Goal: Information Seeking & Learning: Learn about a topic

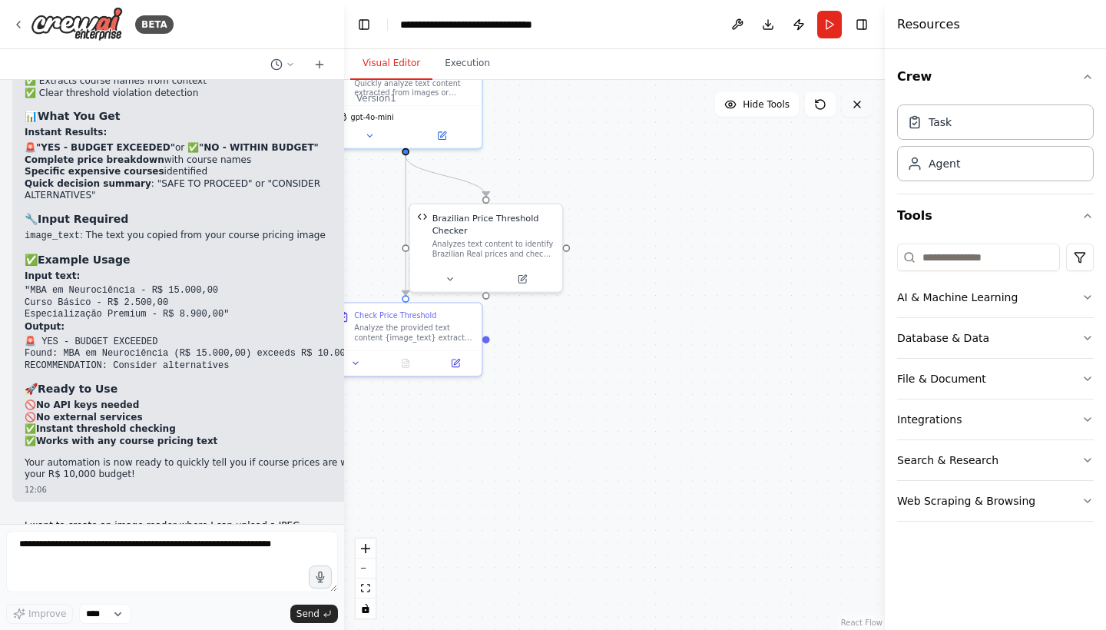
click at [859, 108] on icon at bounding box center [857, 104] width 12 height 12
click at [18, 22] on icon at bounding box center [18, 24] width 3 height 6
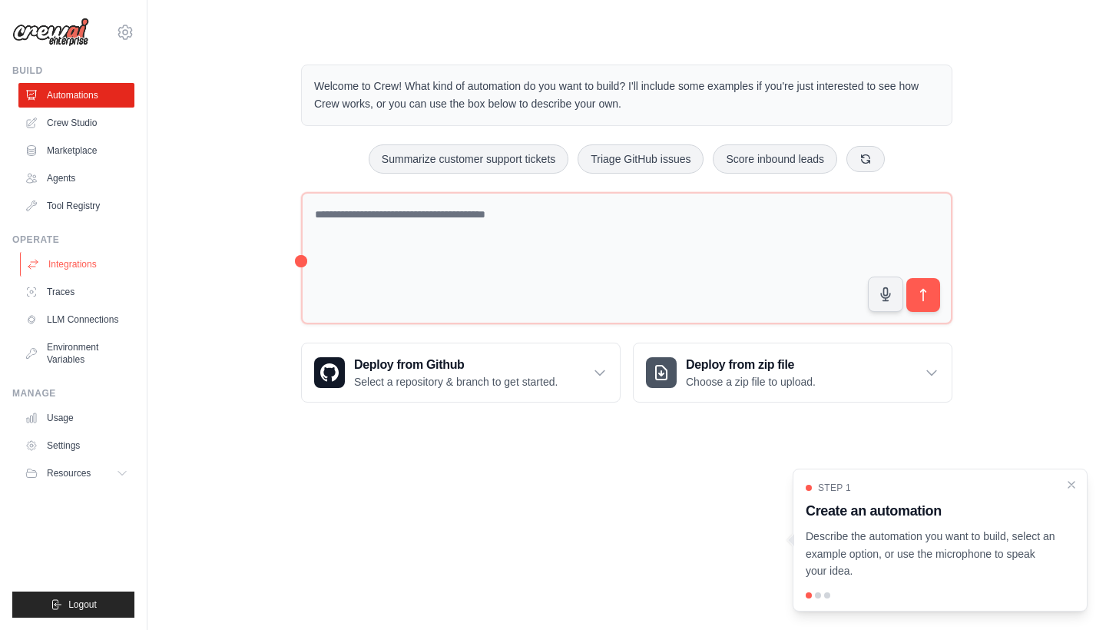
click at [73, 260] on link "Integrations" at bounding box center [78, 264] width 116 height 25
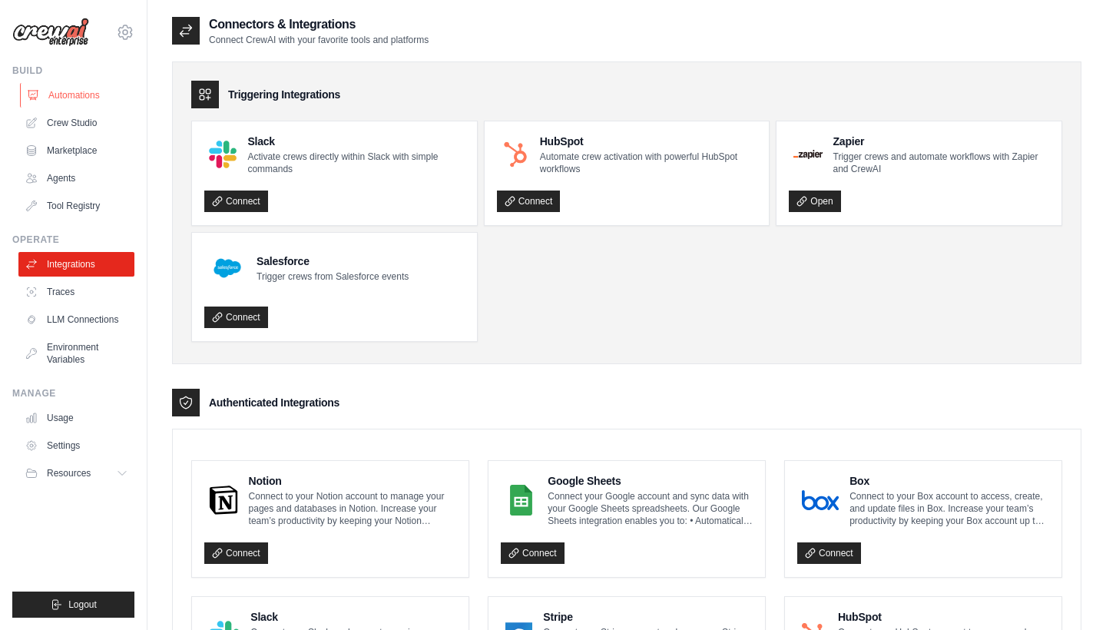
click at [94, 88] on link "Automations" at bounding box center [78, 95] width 116 height 25
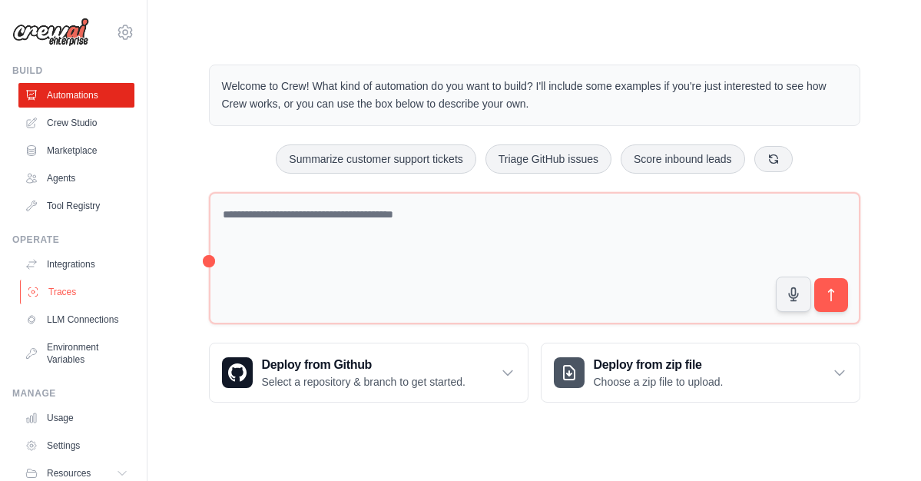
click at [74, 286] on link "Traces" at bounding box center [78, 291] width 116 height 25
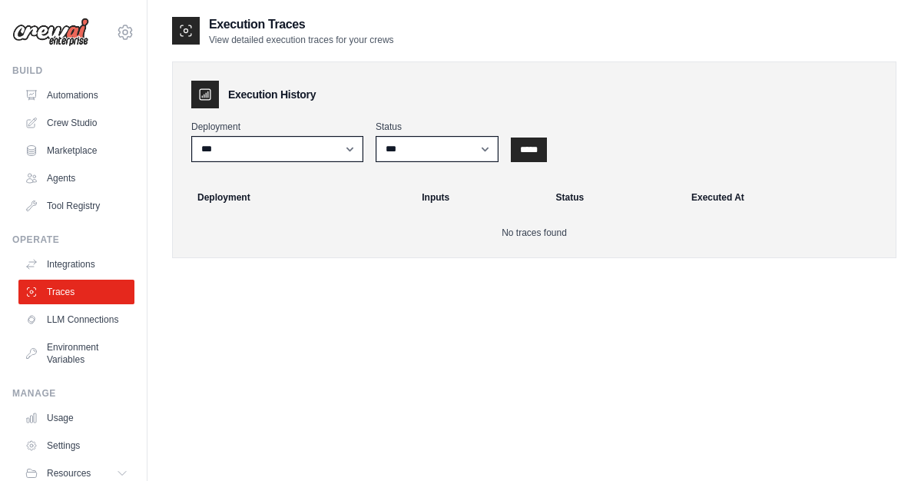
scroll to position [31, 0]
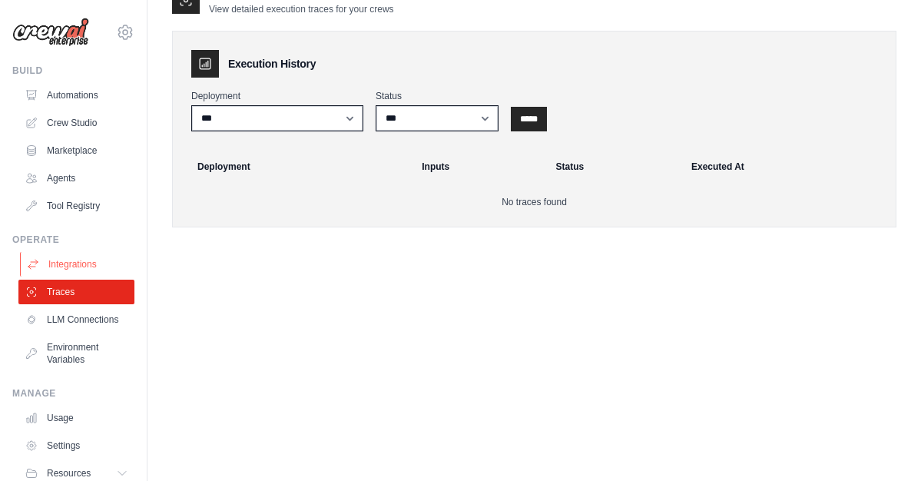
click at [64, 266] on link "Integrations" at bounding box center [78, 264] width 116 height 25
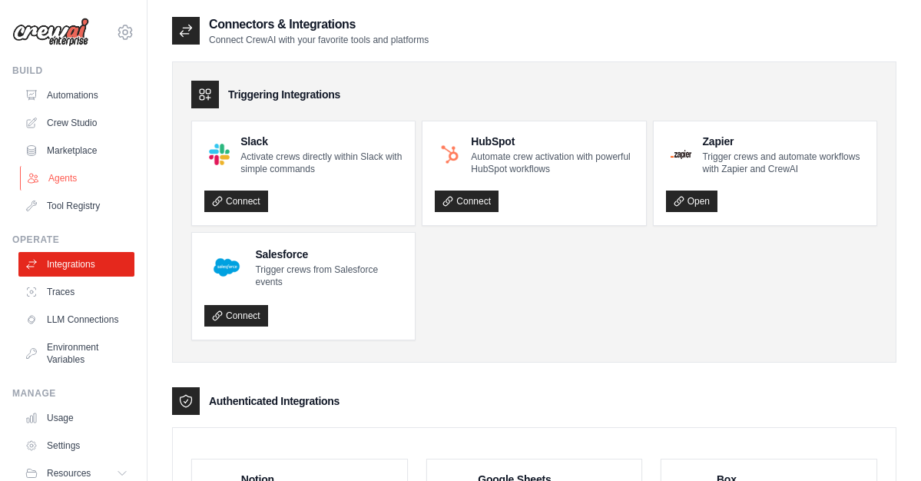
click at [64, 177] on link "Agents" at bounding box center [78, 178] width 116 height 25
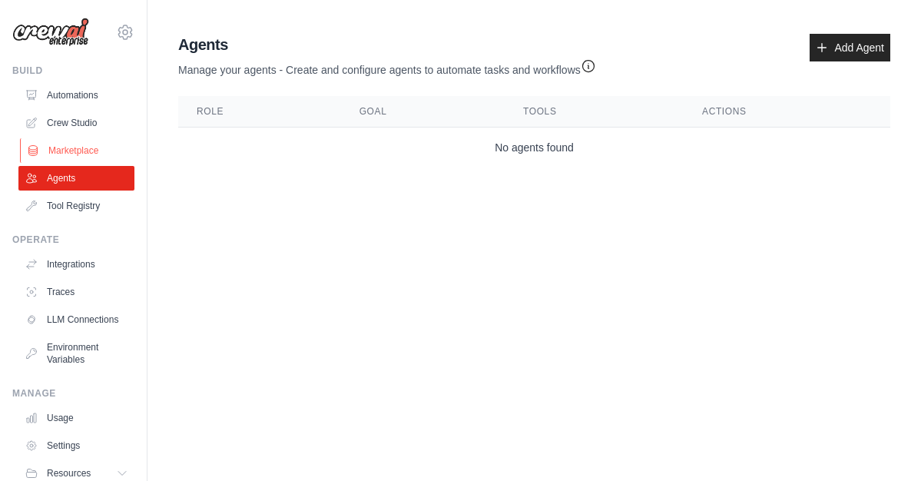
click at [71, 146] on link "Marketplace" at bounding box center [78, 150] width 116 height 25
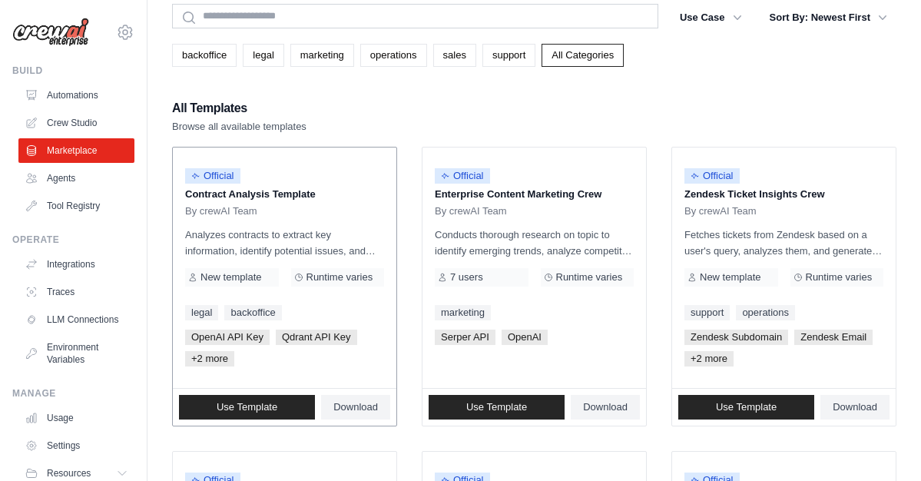
scroll to position [86, 0]
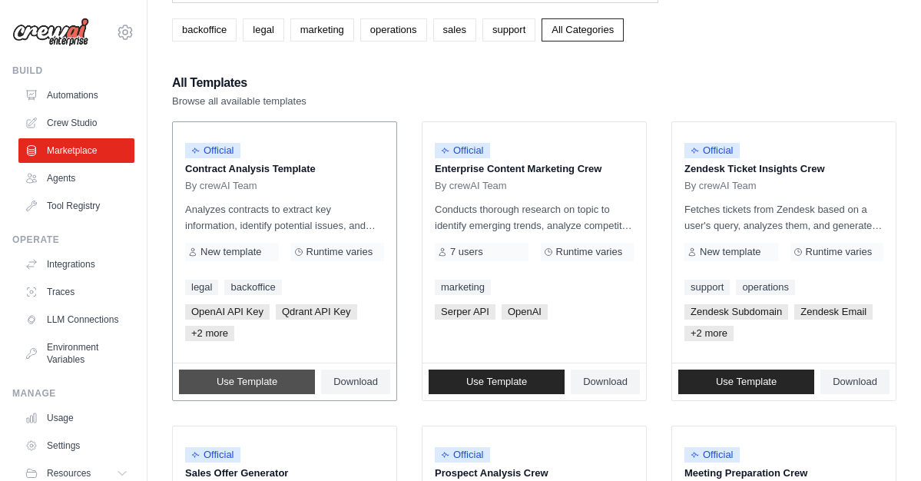
click at [257, 383] on span "Use Template" at bounding box center [246, 381] width 61 height 12
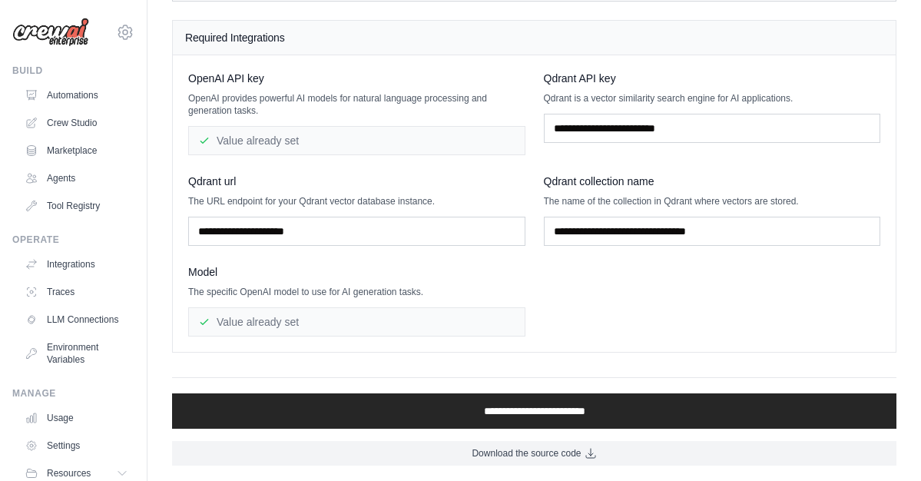
scroll to position [145, 0]
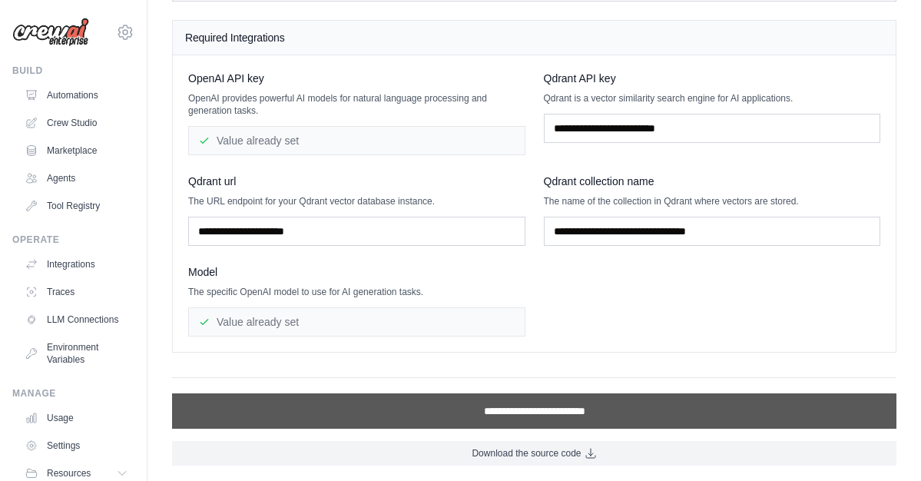
click at [522, 418] on input "**********" at bounding box center [534, 410] width 724 height 35
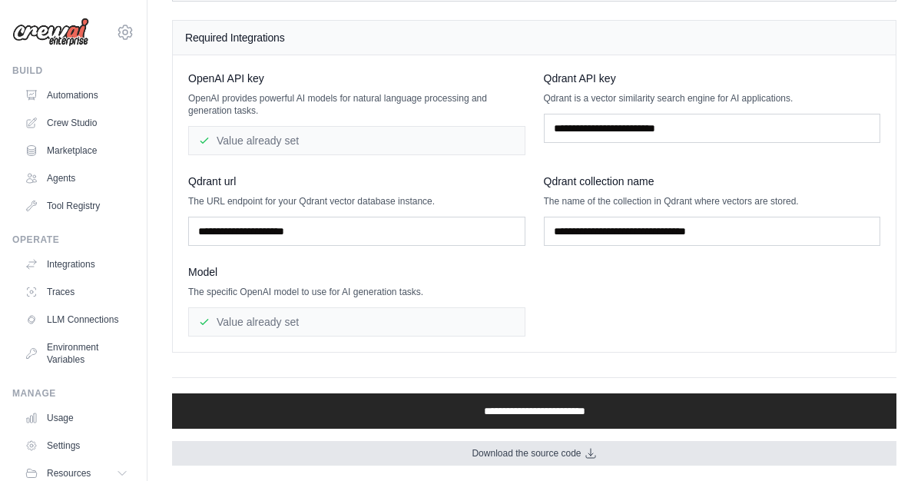
click at [507, 450] on span "Download the source code" at bounding box center [525, 453] width 109 height 12
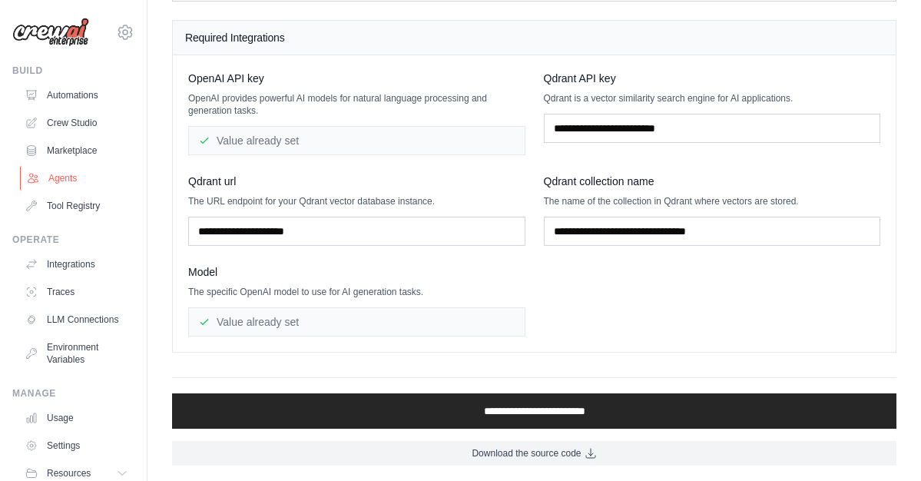
click at [61, 178] on link "Agents" at bounding box center [78, 178] width 116 height 25
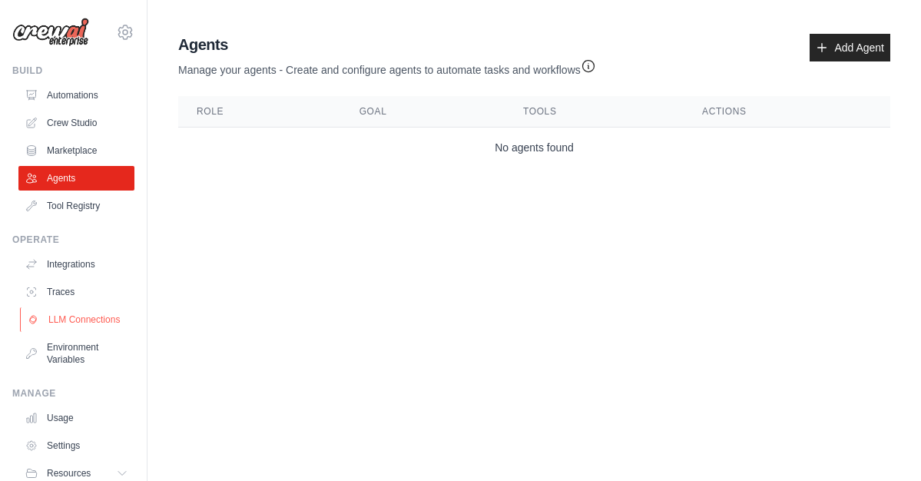
click at [98, 322] on link "LLM Connections" at bounding box center [78, 319] width 116 height 25
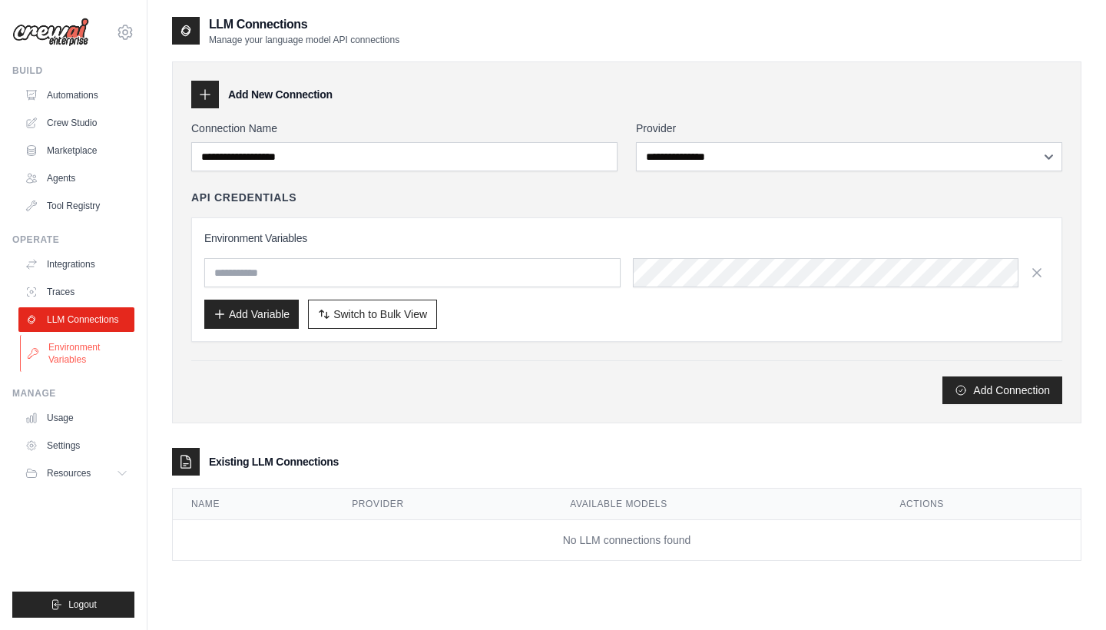
click at [82, 362] on link "Environment Variables" at bounding box center [78, 353] width 116 height 37
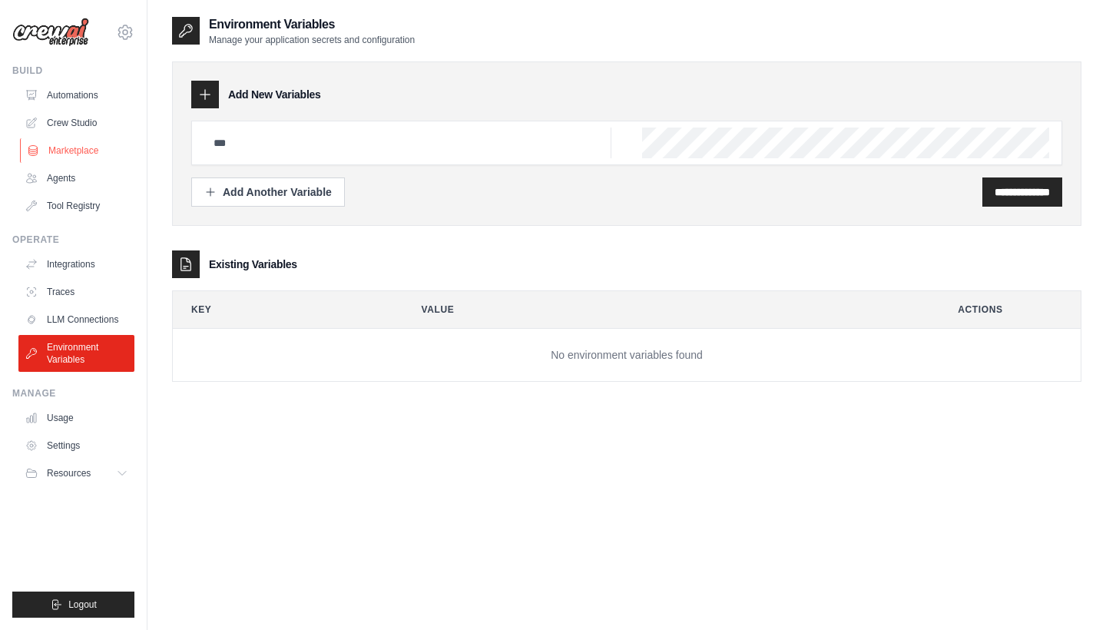
click at [84, 154] on link "Marketplace" at bounding box center [78, 150] width 116 height 25
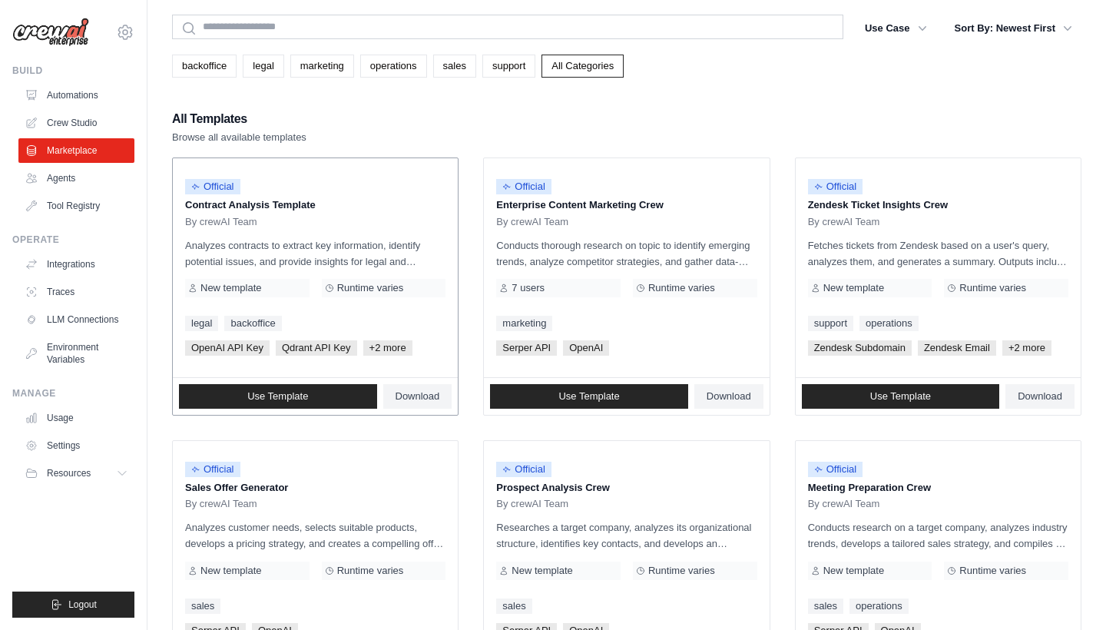
scroll to position [50, 0]
click at [284, 397] on span "Use Template" at bounding box center [277, 396] width 61 height 12
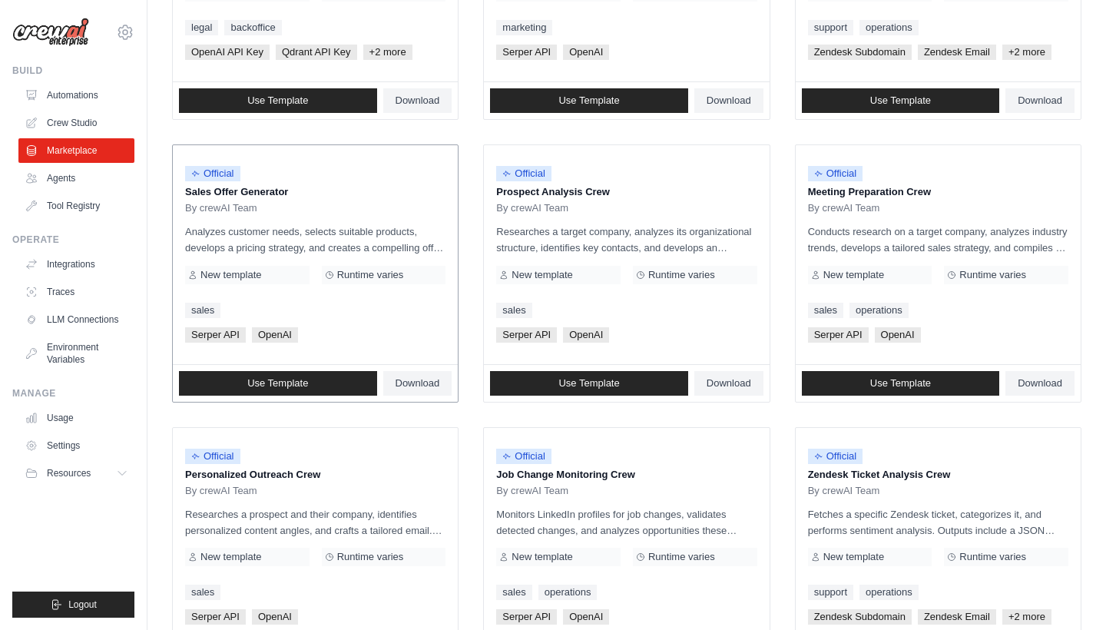
scroll to position [346, 0]
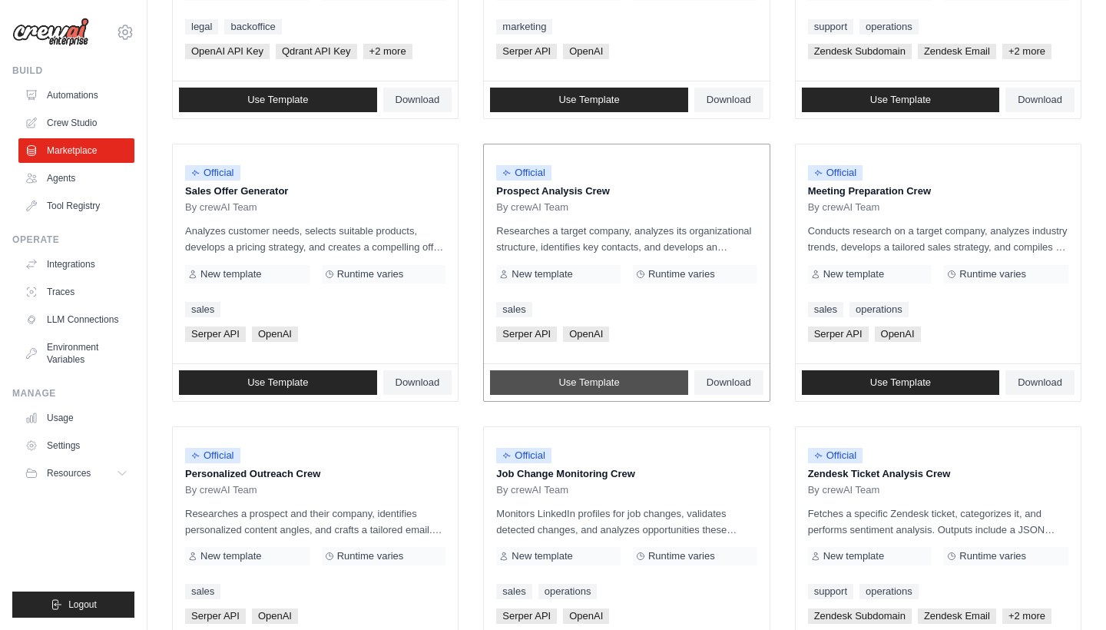
click at [523, 374] on link "Use Template" at bounding box center [589, 382] width 198 height 25
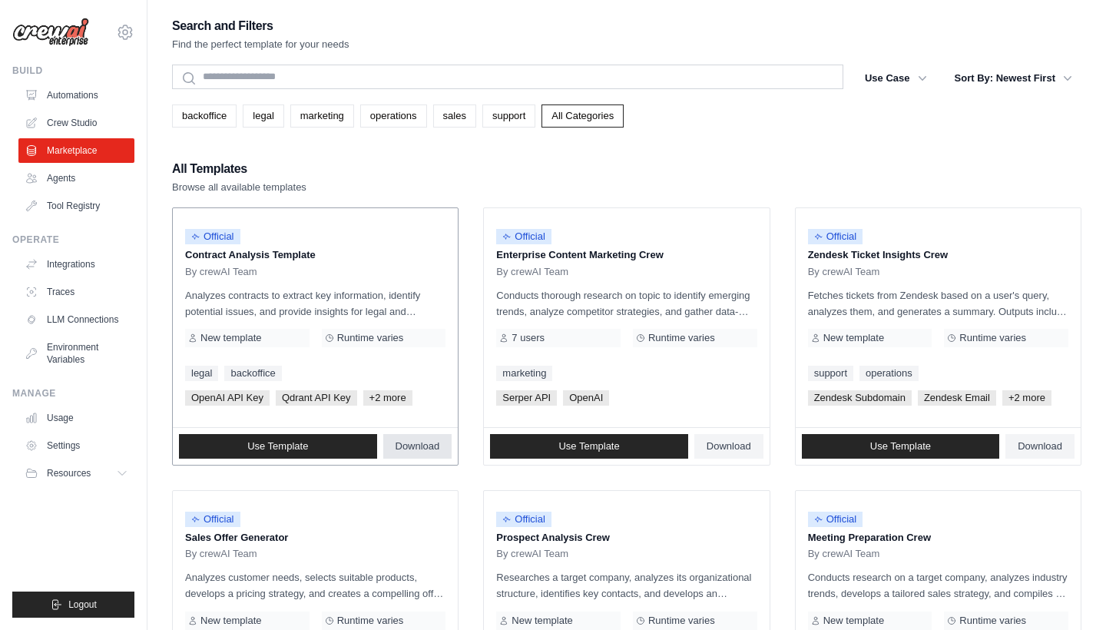
click at [426, 449] on span "Download" at bounding box center [417, 446] width 45 height 12
click at [730, 445] on span "Download" at bounding box center [728, 446] width 45 height 12
click at [1036, 447] on span "Download" at bounding box center [1039, 446] width 45 height 12
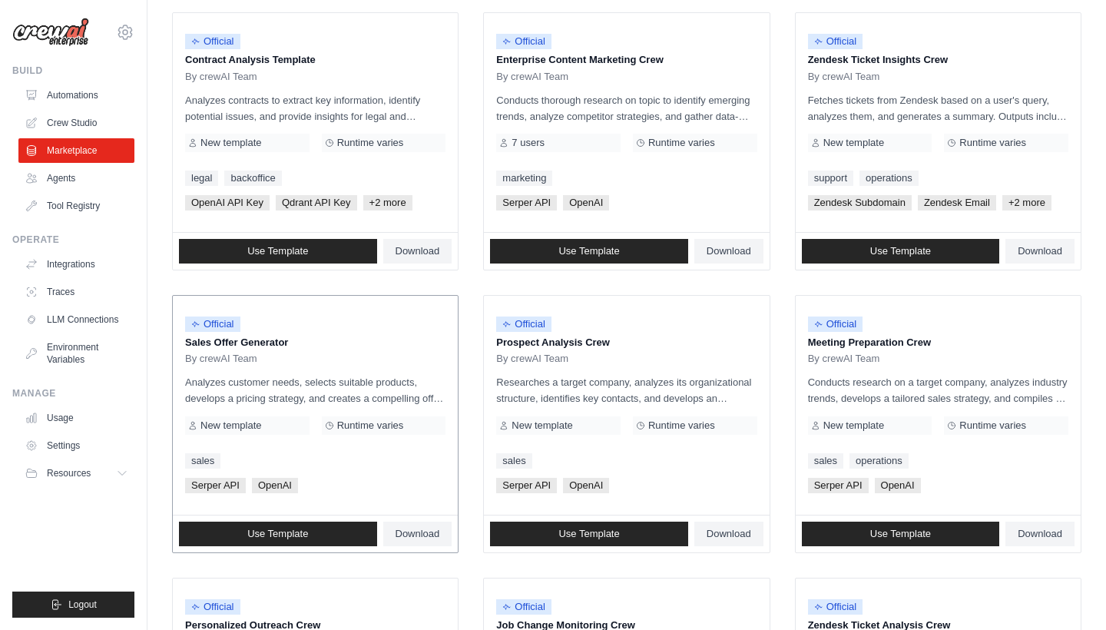
scroll to position [221, 0]
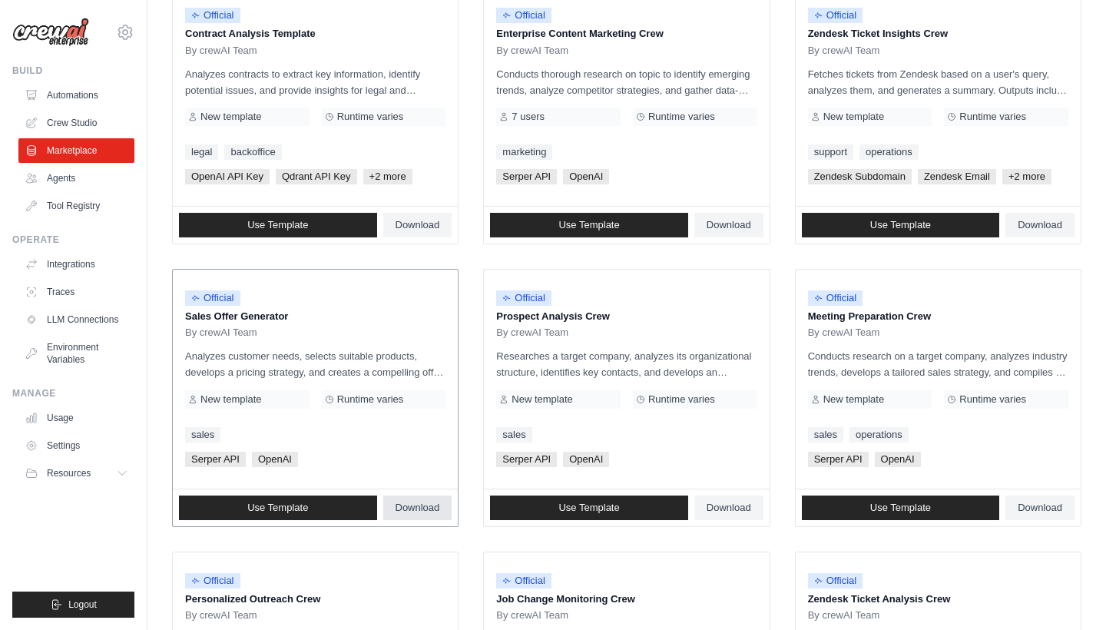
click at [416, 511] on span "Download" at bounding box center [417, 507] width 45 height 12
click at [722, 506] on span "Download" at bounding box center [728, 507] width 45 height 12
click at [1043, 505] on span "Download" at bounding box center [1039, 507] width 45 height 12
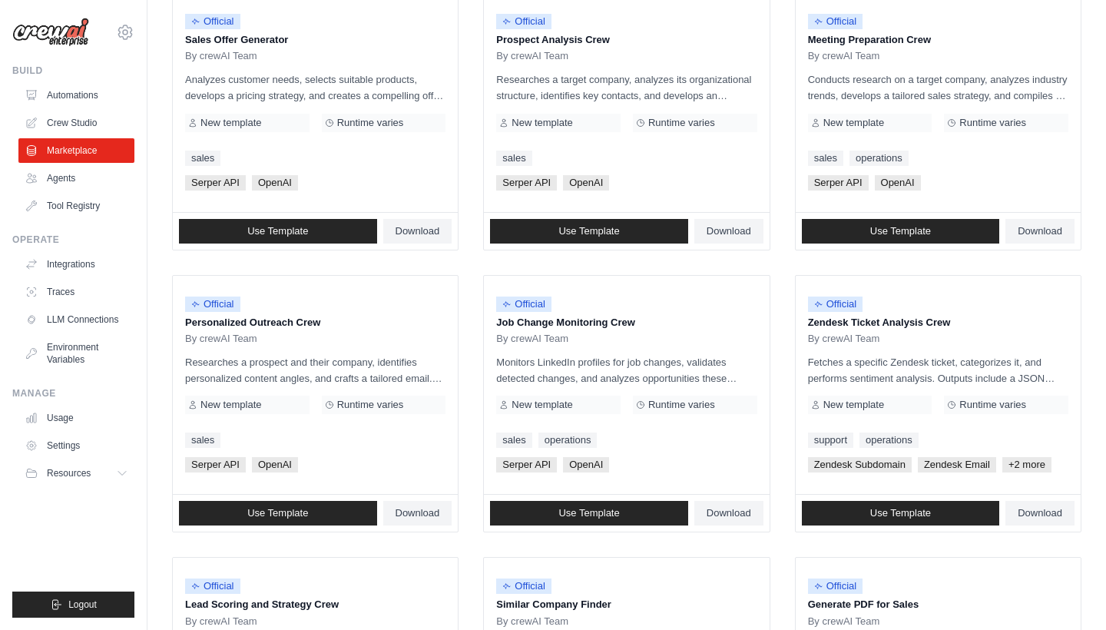
scroll to position [498, 0]
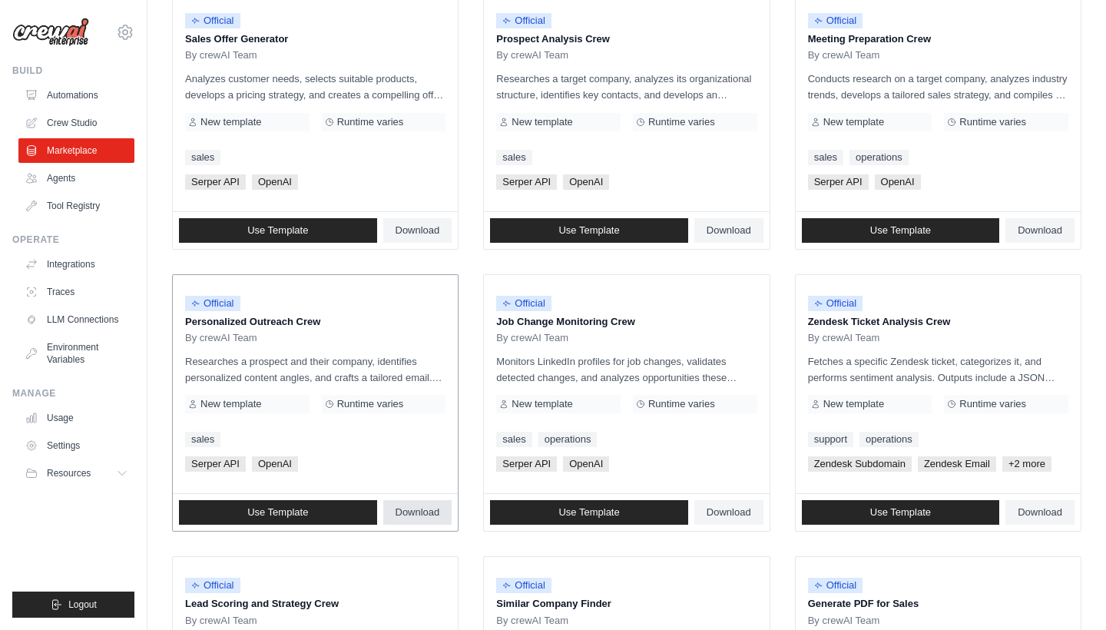
click at [418, 511] on span "Download" at bounding box center [417, 512] width 45 height 12
click at [735, 511] on span "Download" at bounding box center [728, 512] width 45 height 12
click at [1054, 506] on span "Download" at bounding box center [1039, 512] width 45 height 12
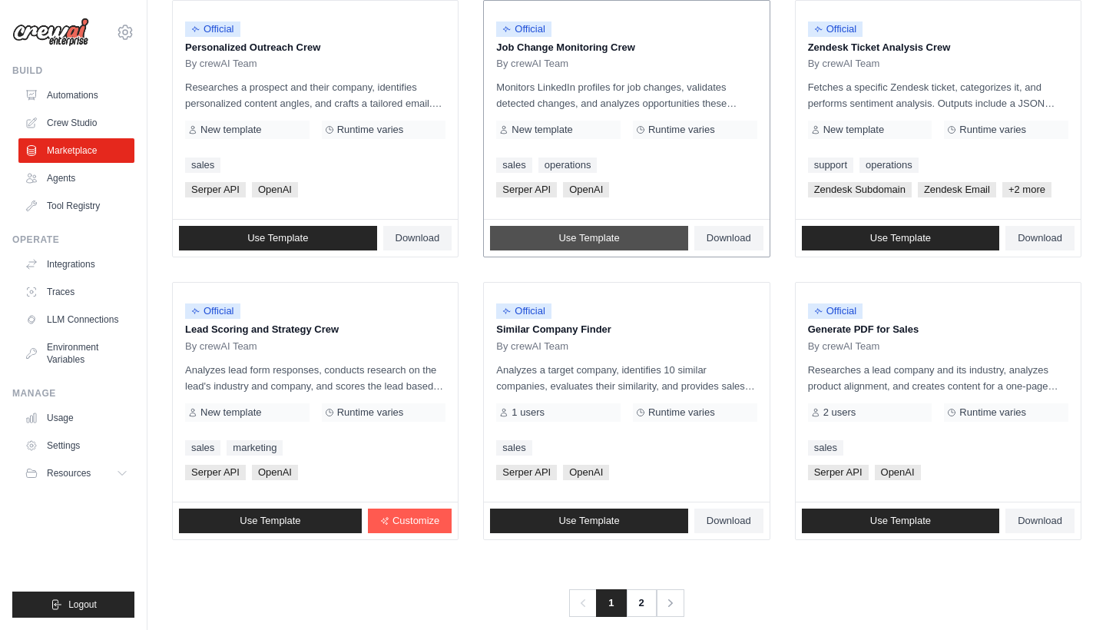
scroll to position [775, 0]
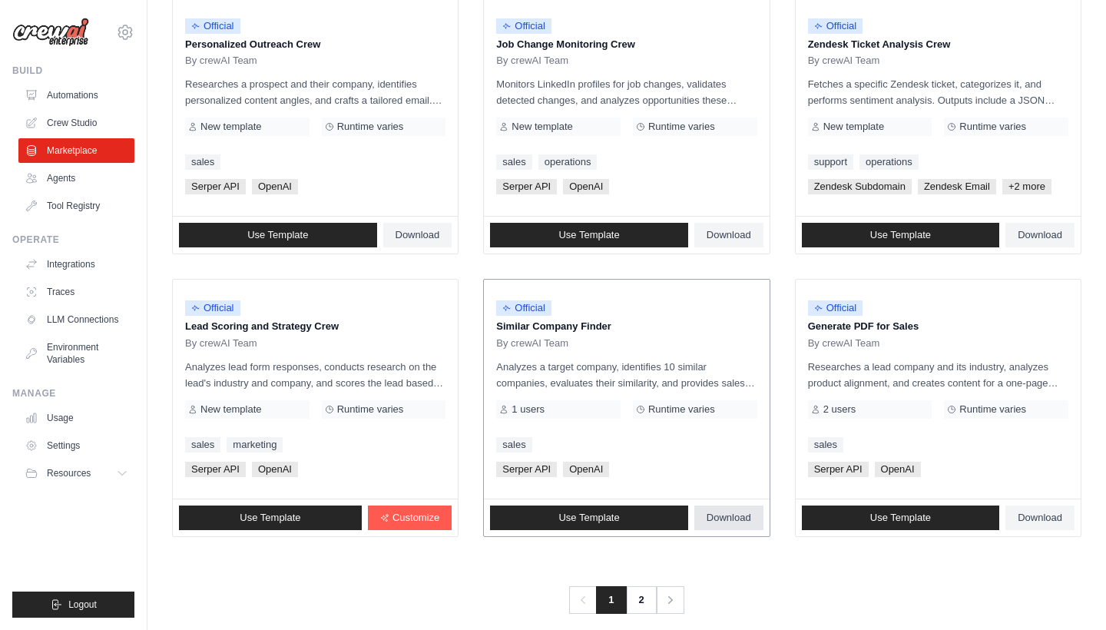
click at [746, 511] on span "Download" at bounding box center [728, 517] width 45 height 12
click at [1046, 511] on span "Download" at bounding box center [1039, 517] width 45 height 12
click at [642, 604] on link "2" at bounding box center [642, 600] width 31 height 28
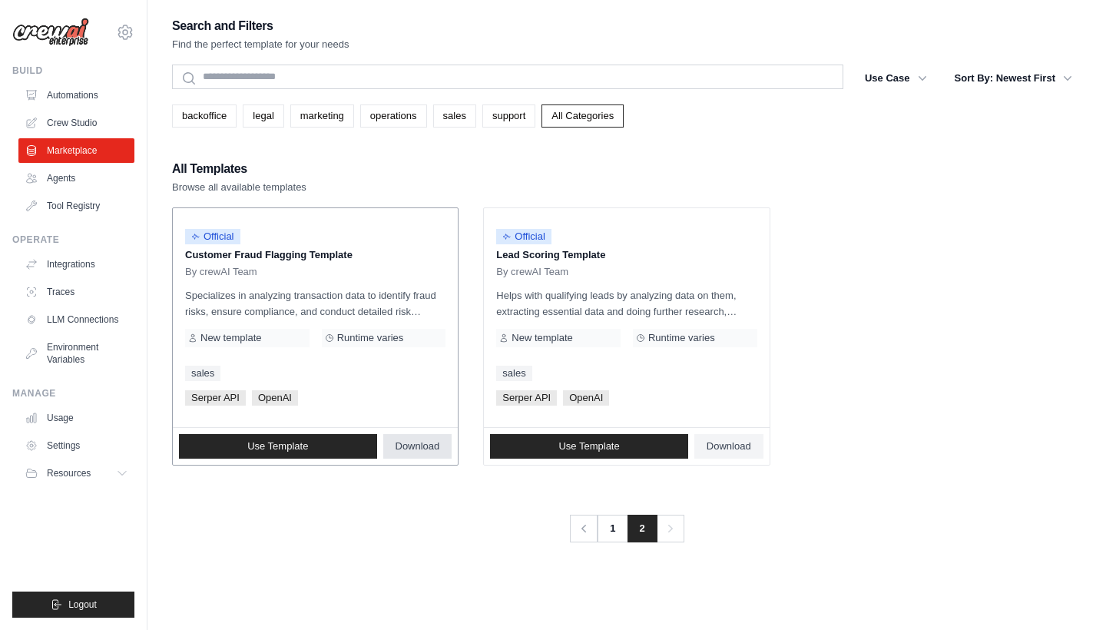
click at [414, 448] on span "Download" at bounding box center [417, 446] width 45 height 12
click at [726, 451] on span "Download" at bounding box center [728, 446] width 45 height 12
click at [610, 528] on link "1" at bounding box center [613, 528] width 31 height 28
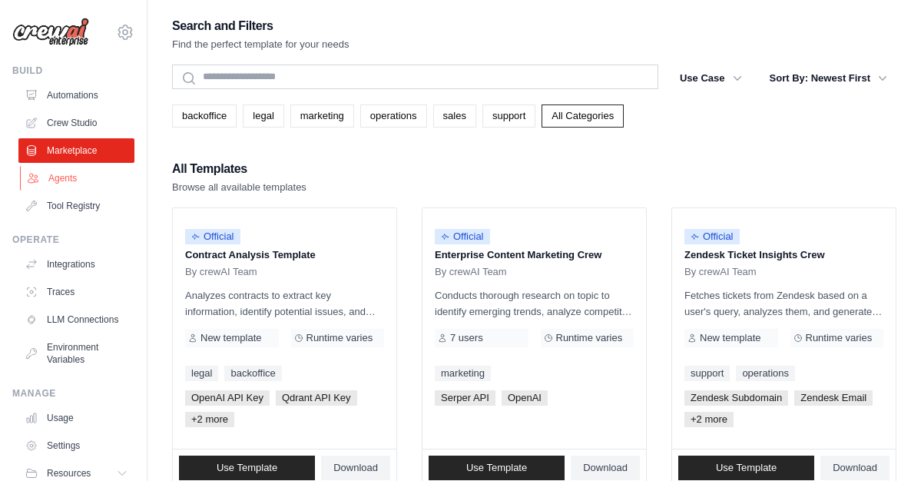
click at [60, 178] on link "Agents" at bounding box center [78, 178] width 116 height 25
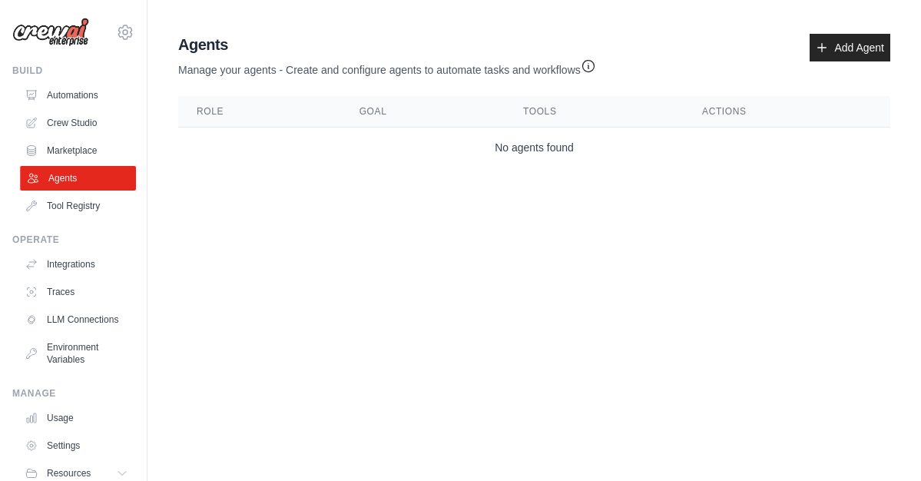
click at [74, 177] on link "Agents" at bounding box center [78, 178] width 116 height 25
click at [859, 48] on link "Add Agent" at bounding box center [849, 48] width 81 height 28
click at [822, 49] on icon at bounding box center [821, 47] width 12 height 12
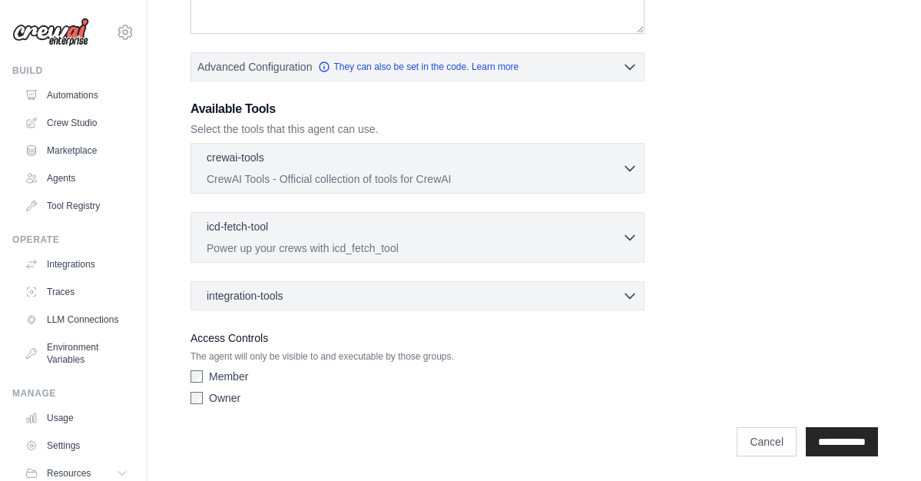
scroll to position [343, 0]
click at [762, 445] on link "Cancel" at bounding box center [766, 441] width 60 height 29
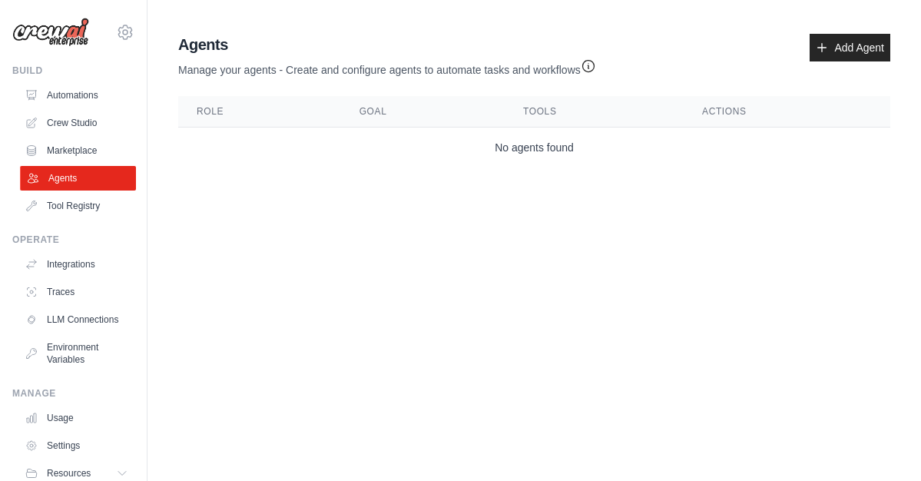
click at [73, 178] on link "Agents" at bounding box center [78, 178] width 116 height 25
click at [84, 117] on link "Crew Studio" at bounding box center [78, 123] width 116 height 25
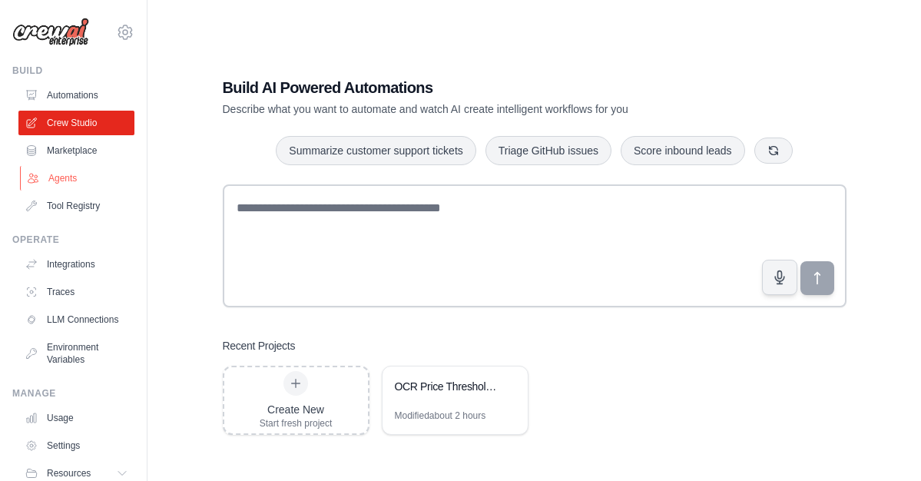
click at [74, 182] on link "Agents" at bounding box center [78, 178] width 116 height 25
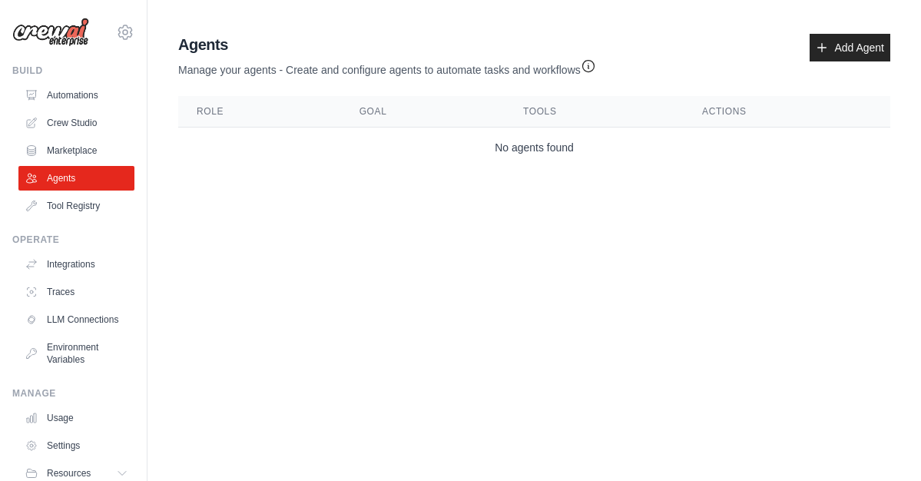
click at [548, 147] on td "No agents found" at bounding box center [534, 147] width 712 height 41
click at [67, 35] on img at bounding box center [50, 32] width 77 height 29
click at [76, 98] on link "Automations" at bounding box center [78, 95] width 116 height 25
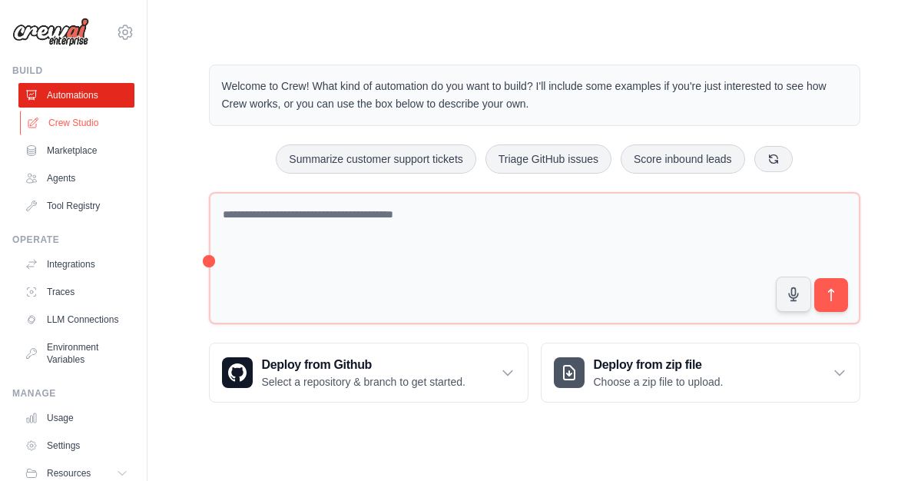
click at [88, 124] on link "Crew Studio" at bounding box center [78, 123] width 116 height 25
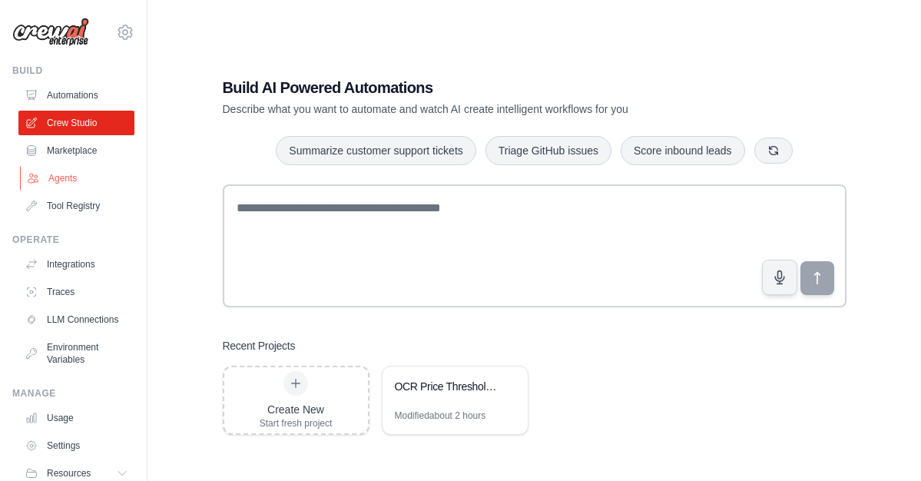
click at [70, 182] on link "Agents" at bounding box center [78, 178] width 116 height 25
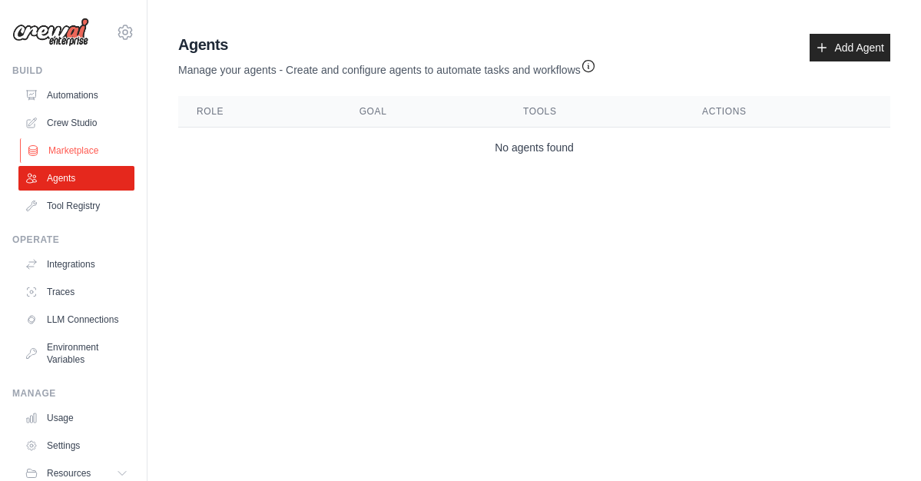
click at [75, 146] on link "Marketplace" at bounding box center [78, 150] width 116 height 25
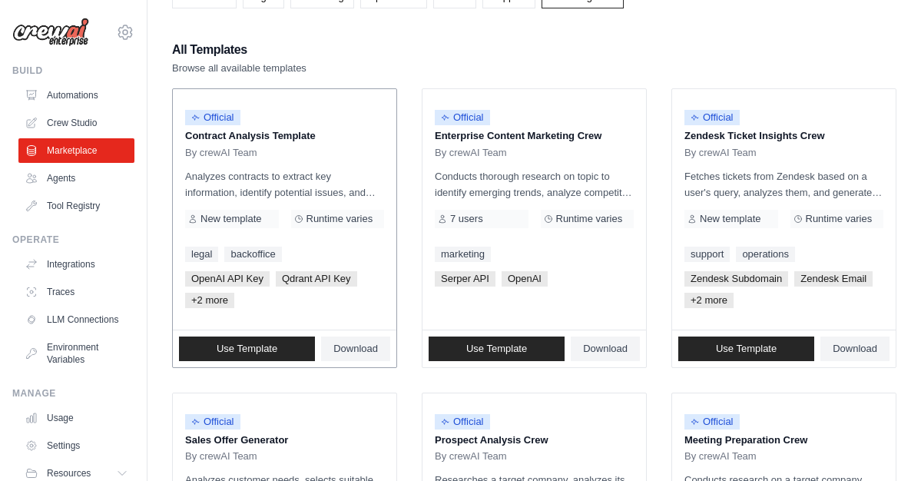
scroll to position [124, 0]
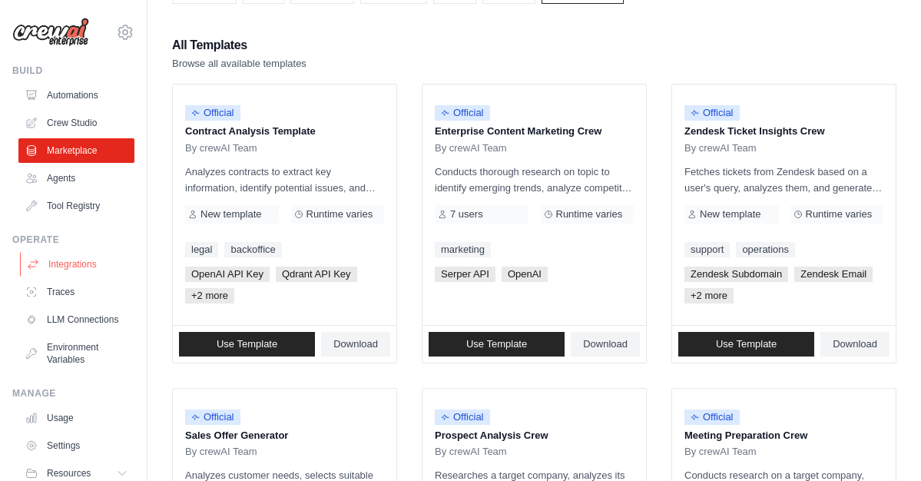
click at [81, 264] on link "Integrations" at bounding box center [78, 264] width 116 height 25
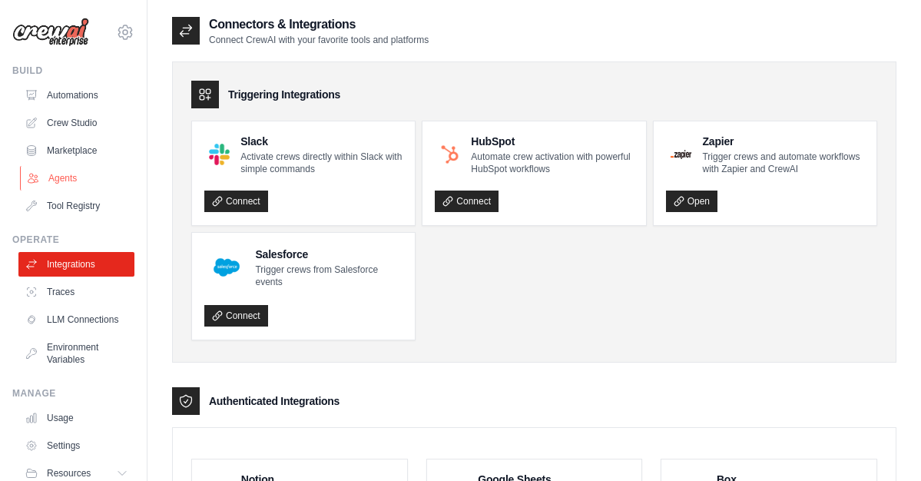
click at [72, 176] on link "Agents" at bounding box center [78, 178] width 116 height 25
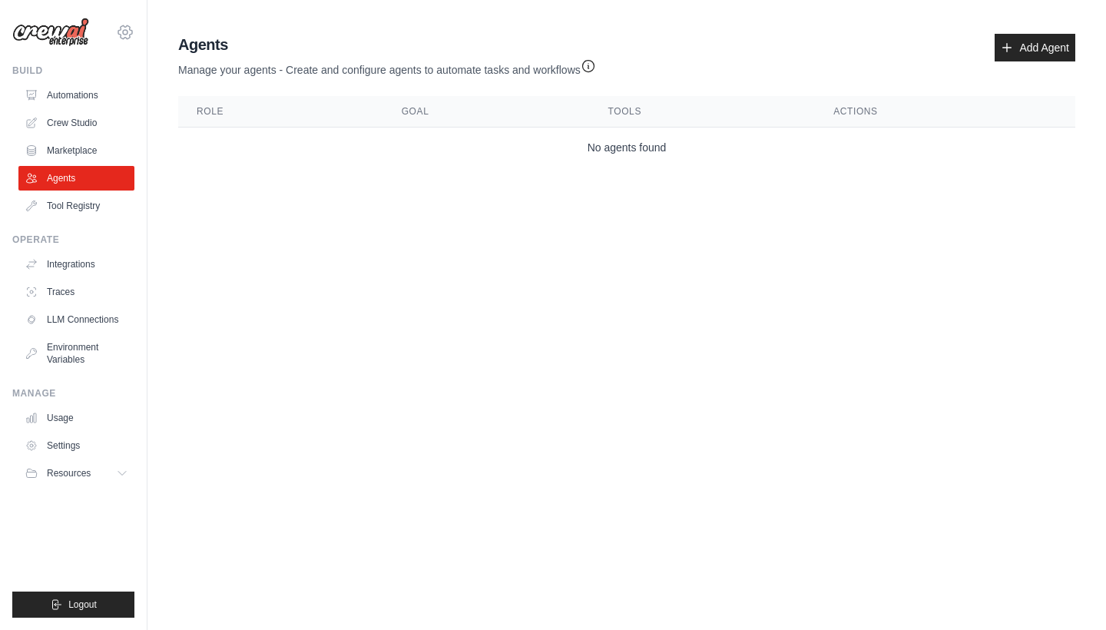
click at [124, 35] on icon at bounding box center [125, 32] width 18 height 18
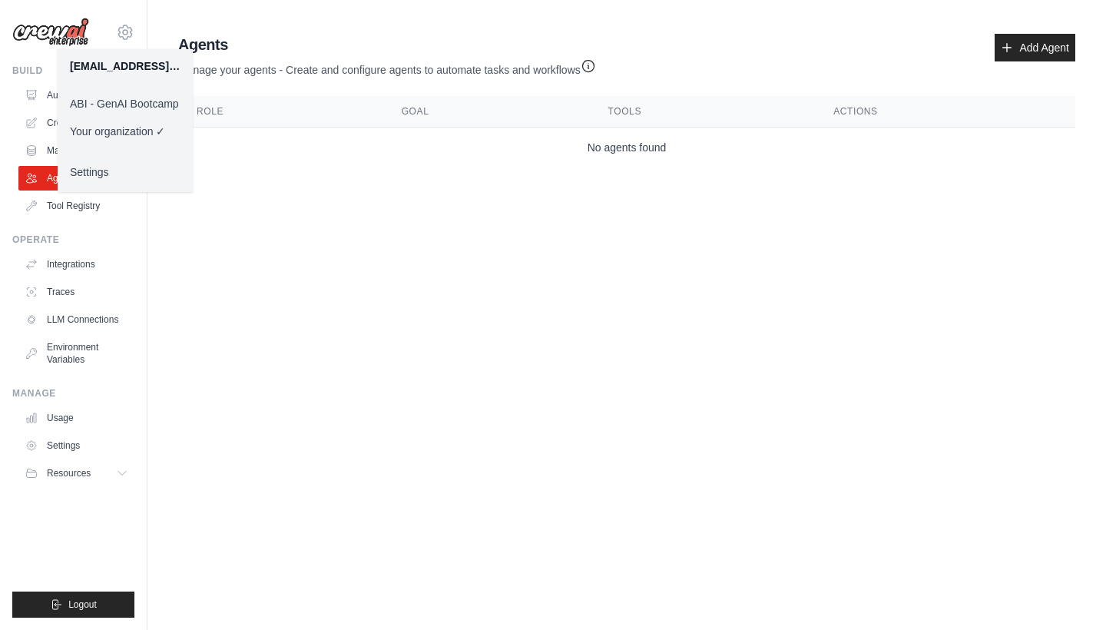
click at [157, 107] on link "ABI - GenAI Bootcamp" at bounding box center [125, 104] width 135 height 28
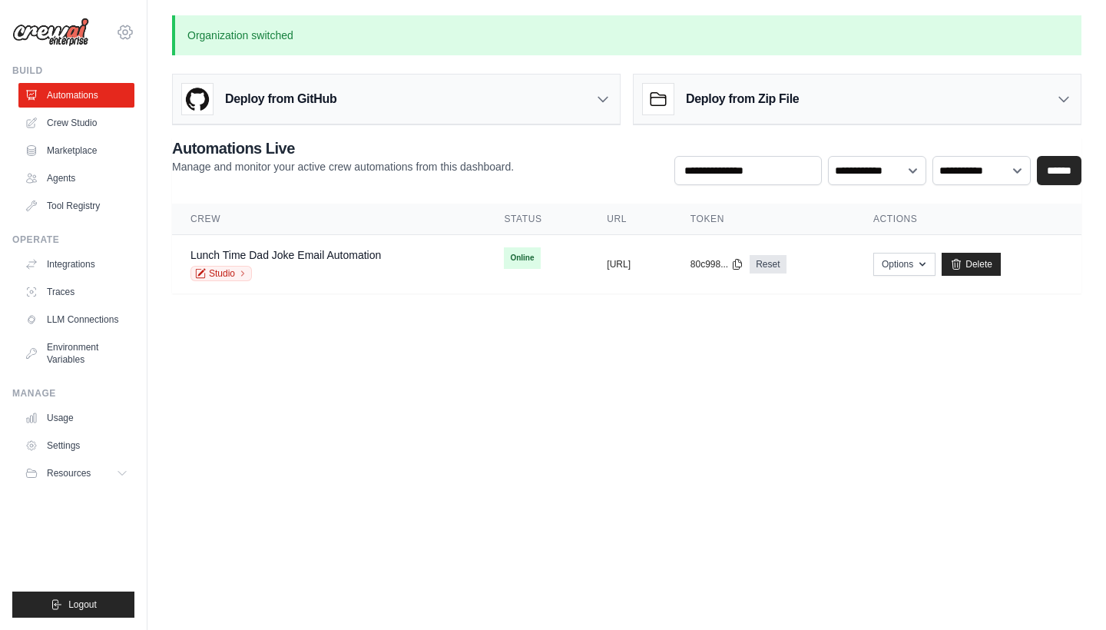
click at [127, 32] on icon at bounding box center [125, 32] width 5 height 5
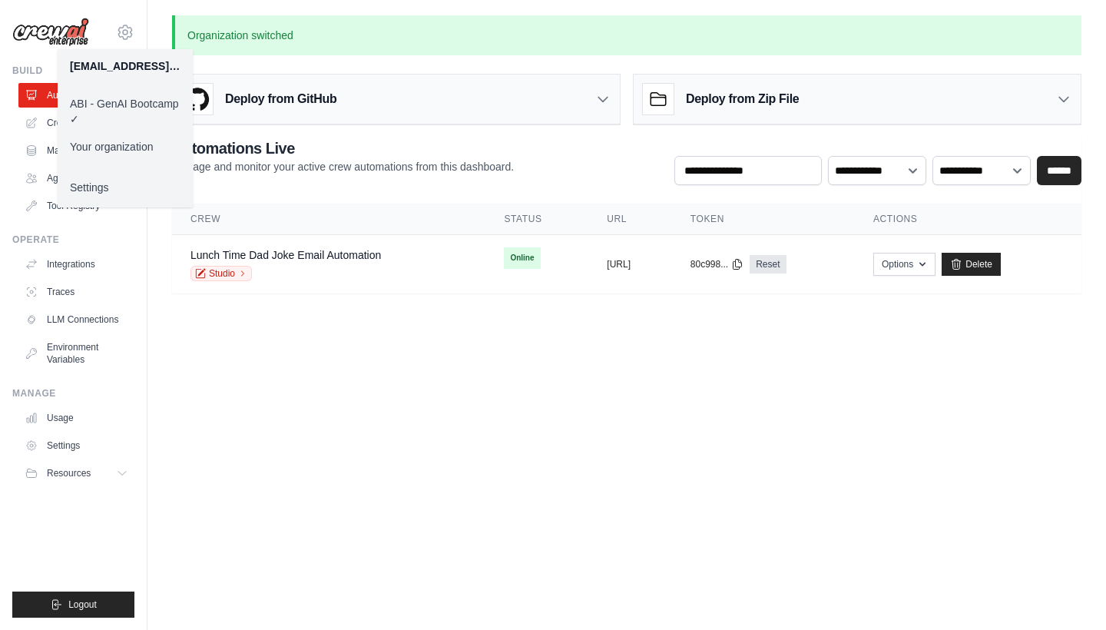
click at [159, 15] on main "Organization switched Deploy from GitHub Deploy your project directly from GitH…" at bounding box center [626, 163] width 958 height 327
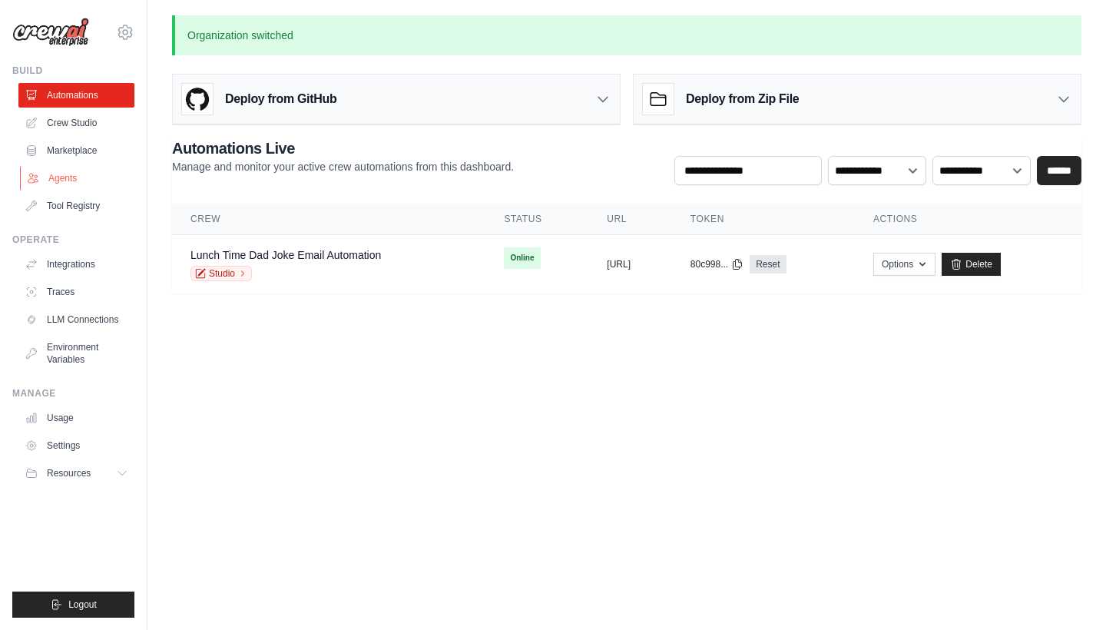
click at [71, 181] on link "Agents" at bounding box center [78, 178] width 116 height 25
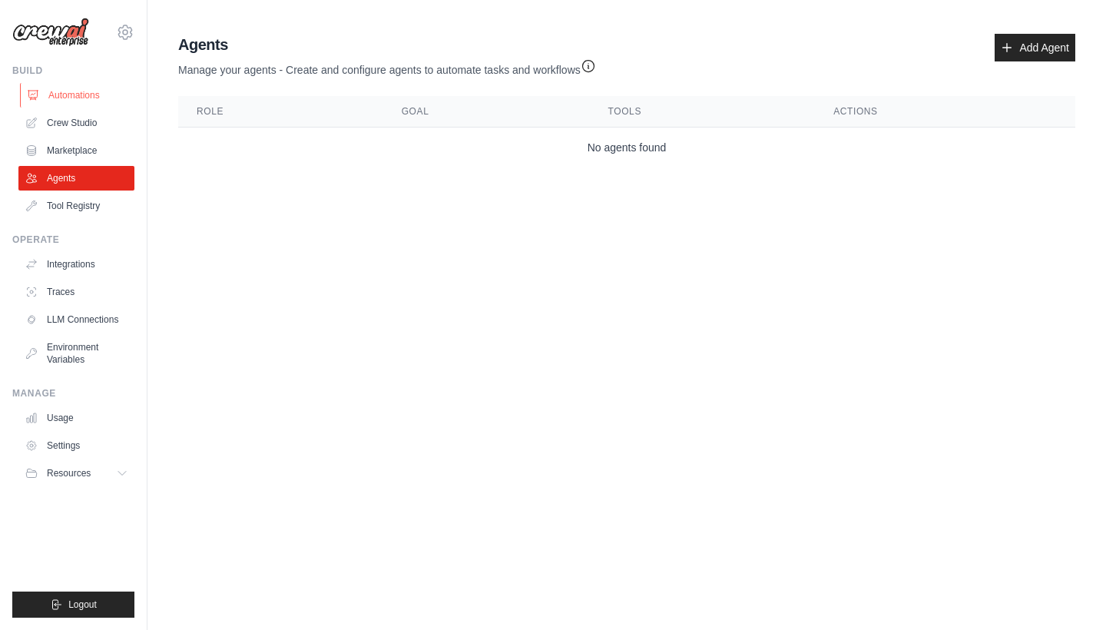
click at [88, 98] on link "Automations" at bounding box center [78, 95] width 116 height 25
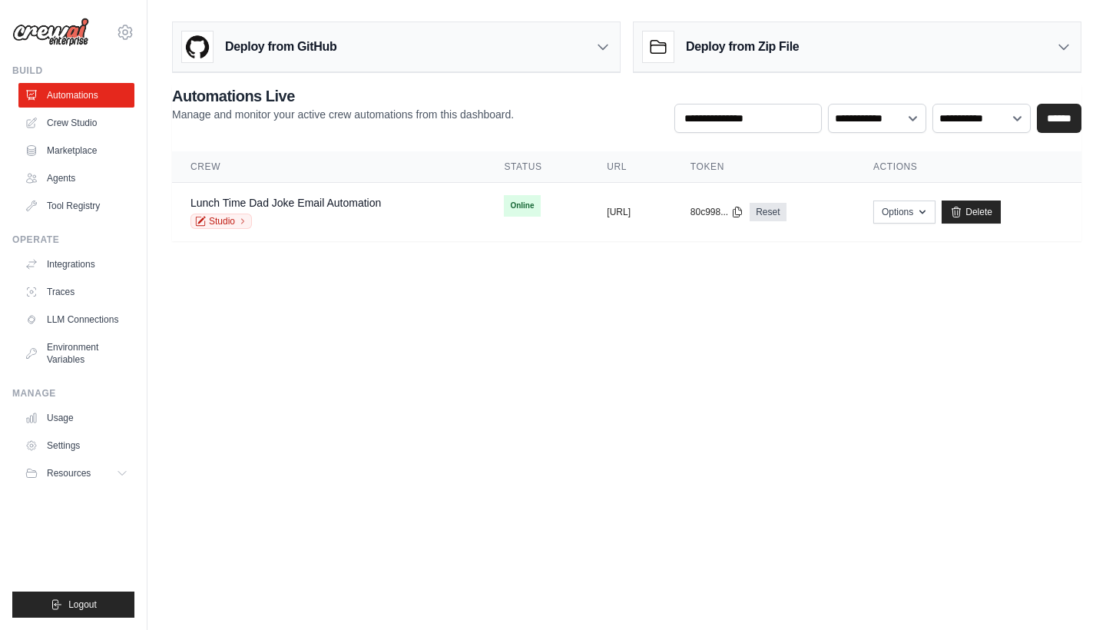
click at [80, 41] on img at bounding box center [50, 32] width 77 height 29
click at [84, 354] on link "Environment Variables" at bounding box center [78, 353] width 116 height 37
click at [63, 351] on link "Environment Variables" at bounding box center [78, 353] width 116 height 37
click at [74, 316] on link "LLM Connections" at bounding box center [78, 319] width 116 height 25
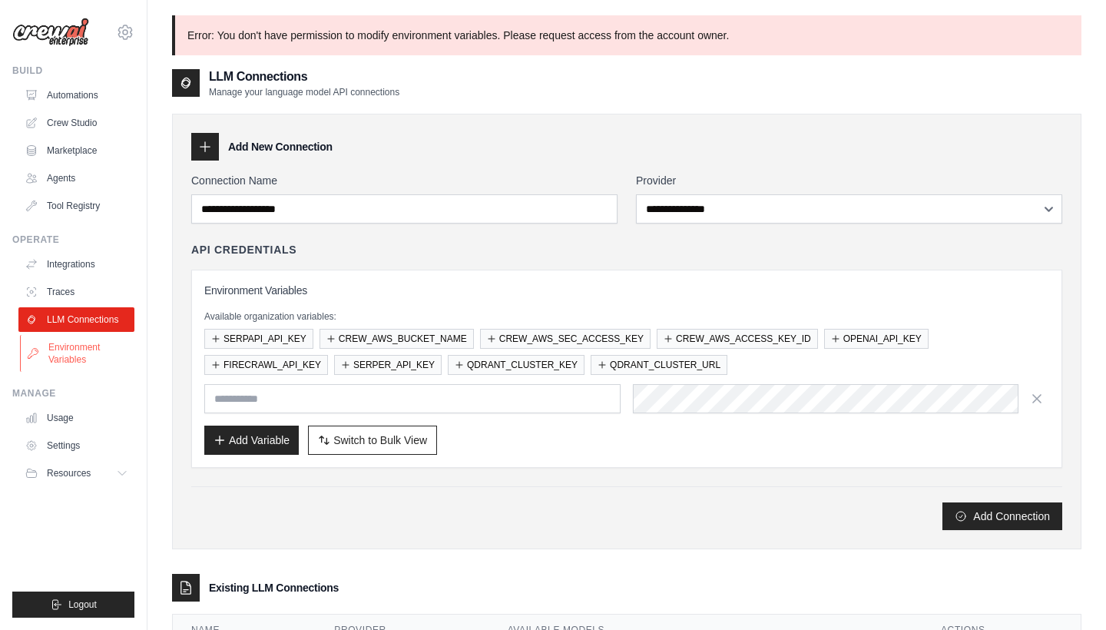
click at [77, 359] on link "Environment Variables" at bounding box center [78, 353] width 116 height 37
click at [48, 355] on link "Environment Variables" at bounding box center [78, 353] width 116 height 37
click at [78, 342] on link "Environment Variables" at bounding box center [78, 353] width 116 height 37
click at [82, 353] on link "Environment Variables" at bounding box center [78, 353] width 116 height 37
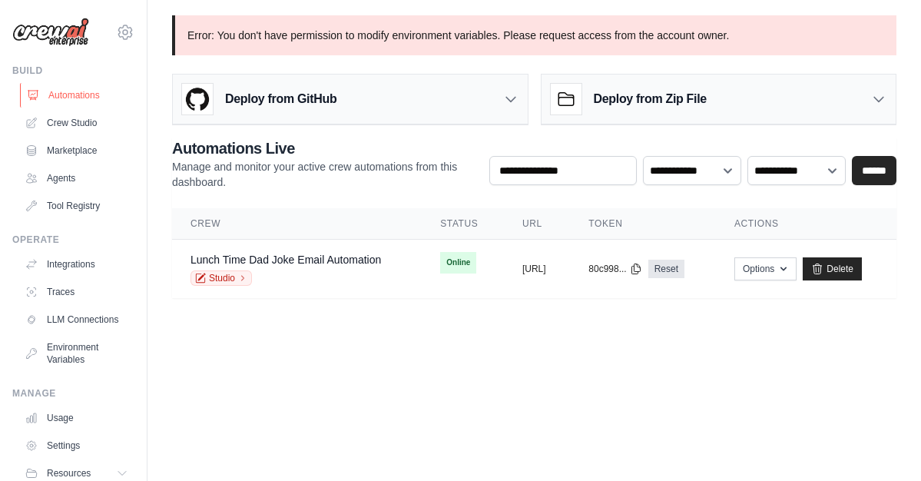
click at [80, 86] on link "Automations" at bounding box center [78, 95] width 116 height 25
